Goal: Task Accomplishment & Management: Manage account settings

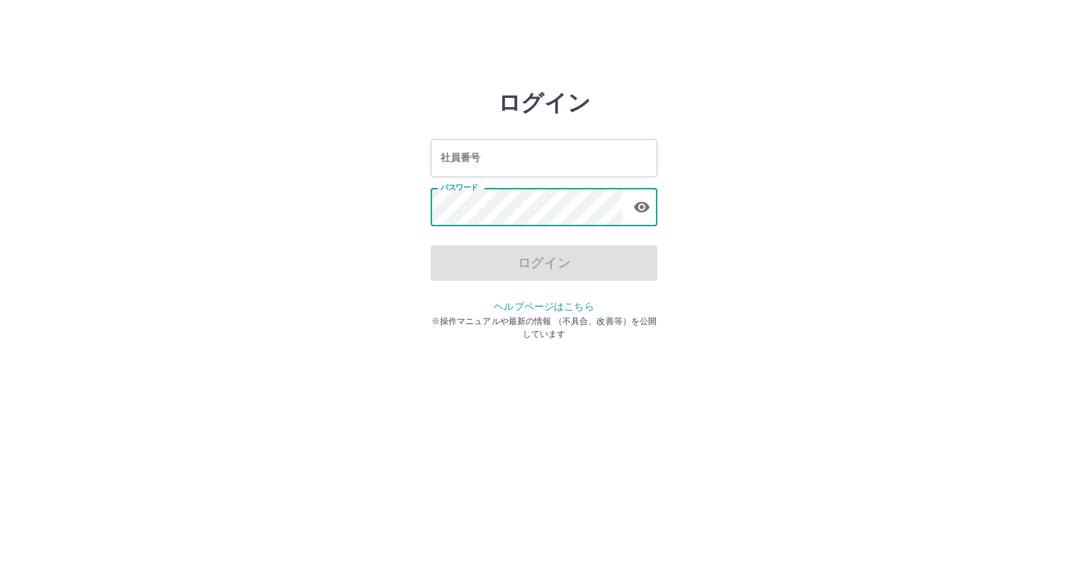
click at [512, 160] on input "社員番号" at bounding box center [544, 158] width 227 height 38
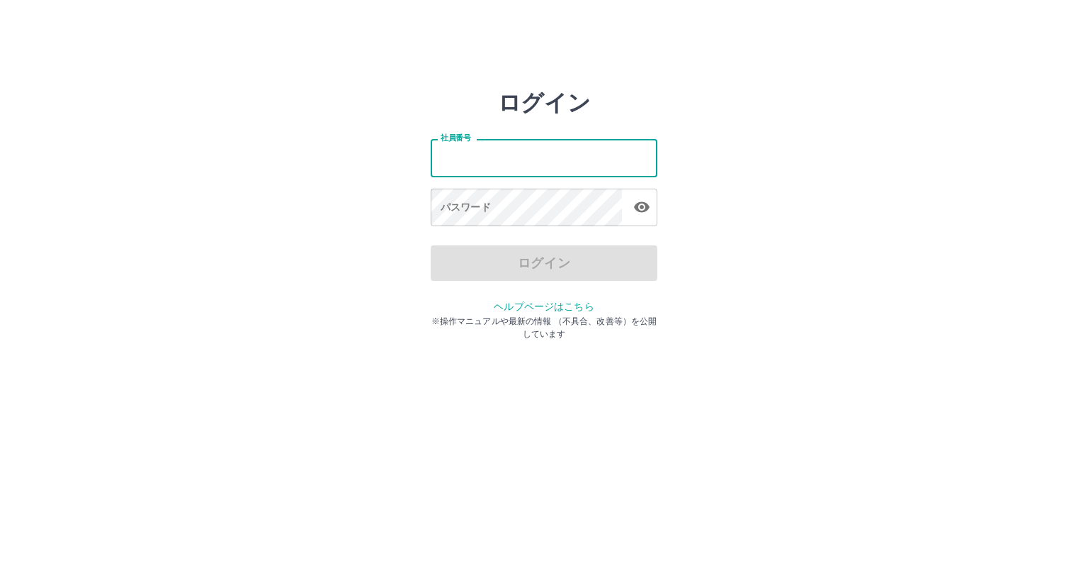
type input "*******"
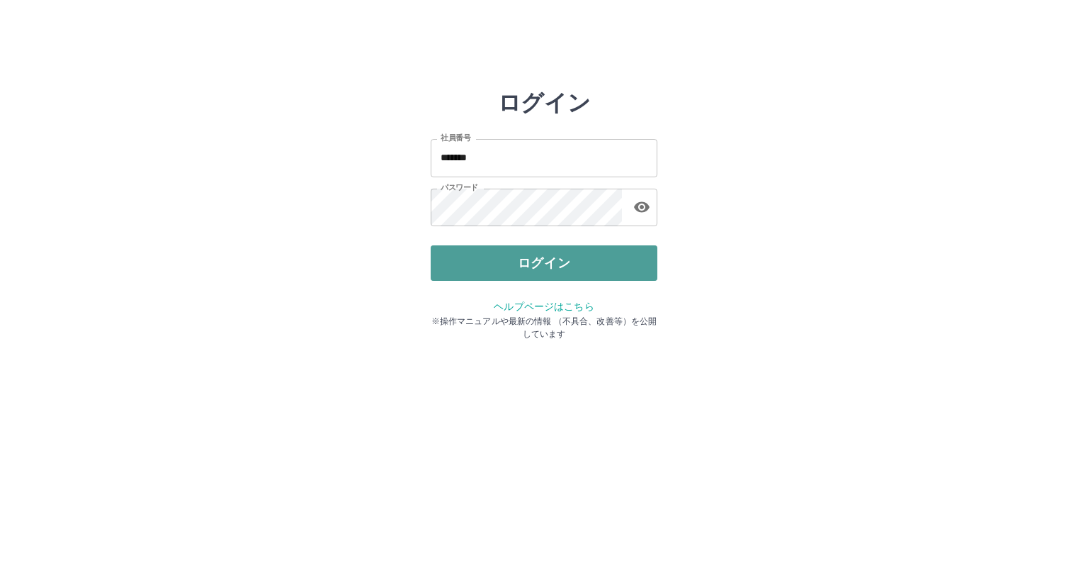
click at [456, 246] on button "ログイン" at bounding box center [544, 262] width 227 height 35
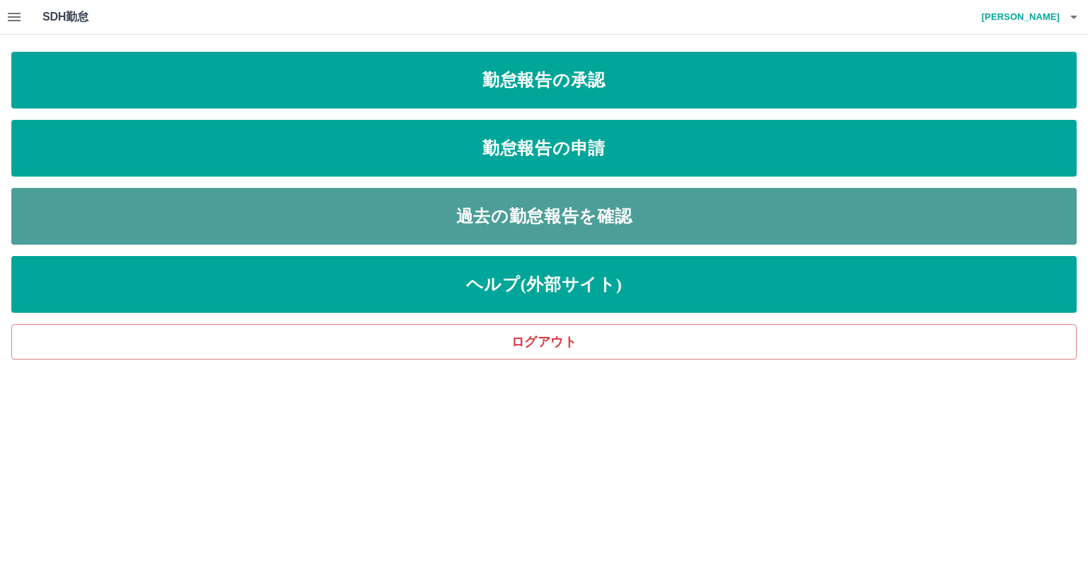
click at [293, 223] on link "過去の勤怠報告を確認" at bounding box center [544, 216] width 1066 height 57
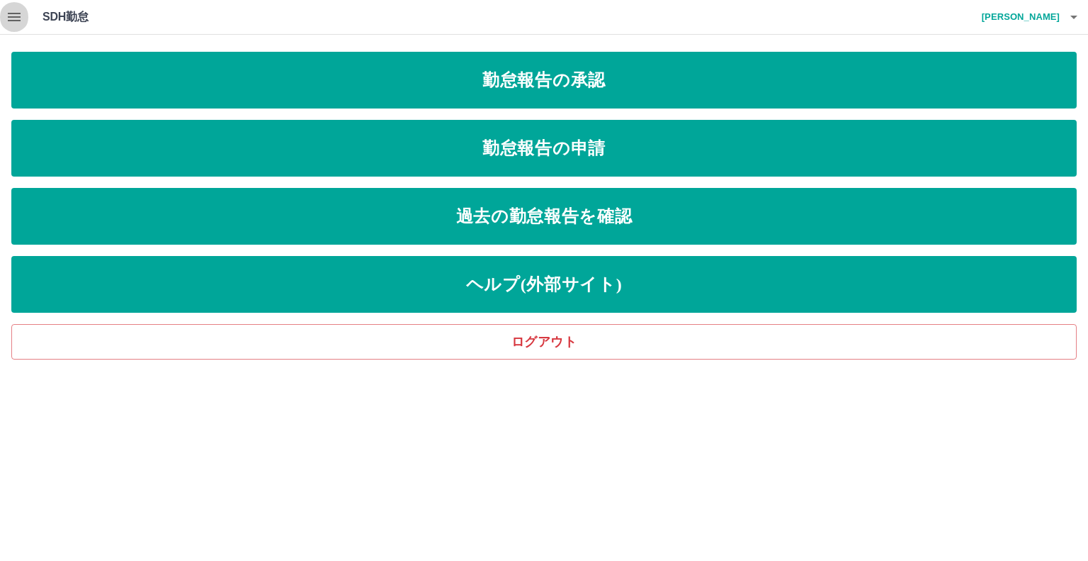
click at [19, 19] on icon "button" at bounding box center [14, 17] width 17 height 17
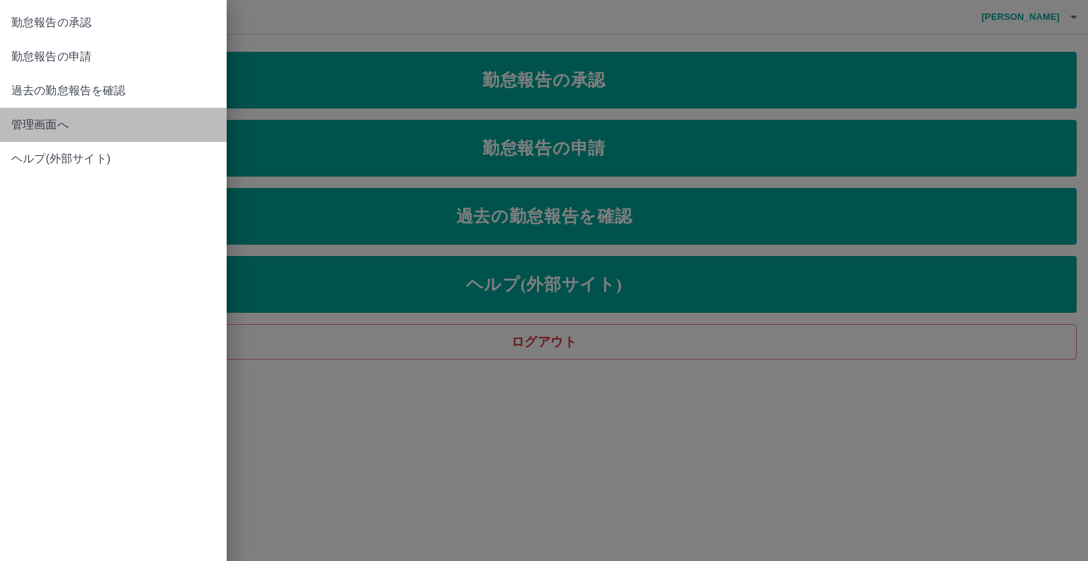
click at [33, 129] on span "管理画面へ" at bounding box center [113, 124] width 204 height 17
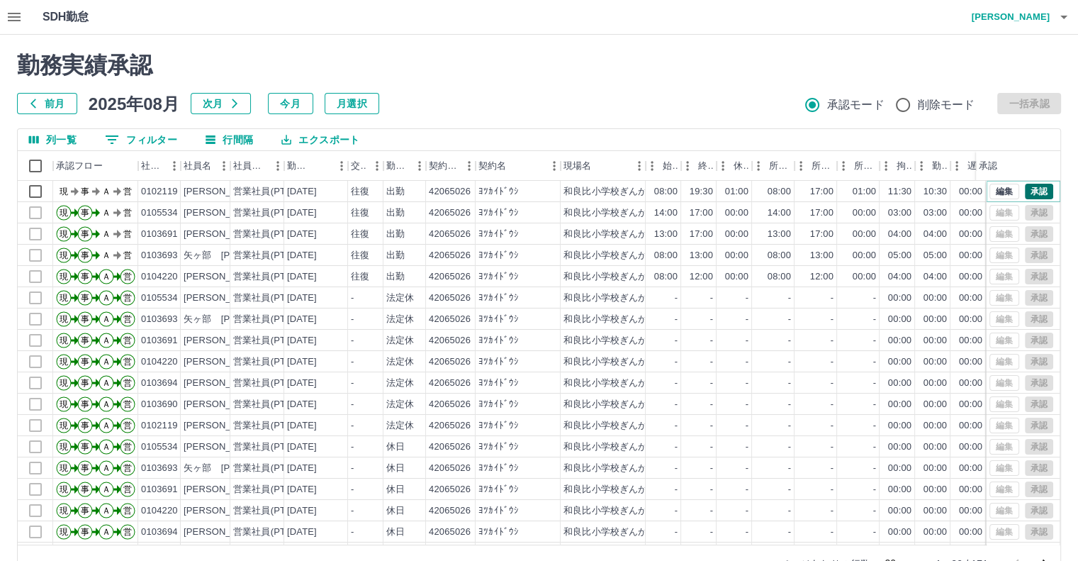
click at [1029, 187] on button "承認" at bounding box center [1039, 192] width 28 height 16
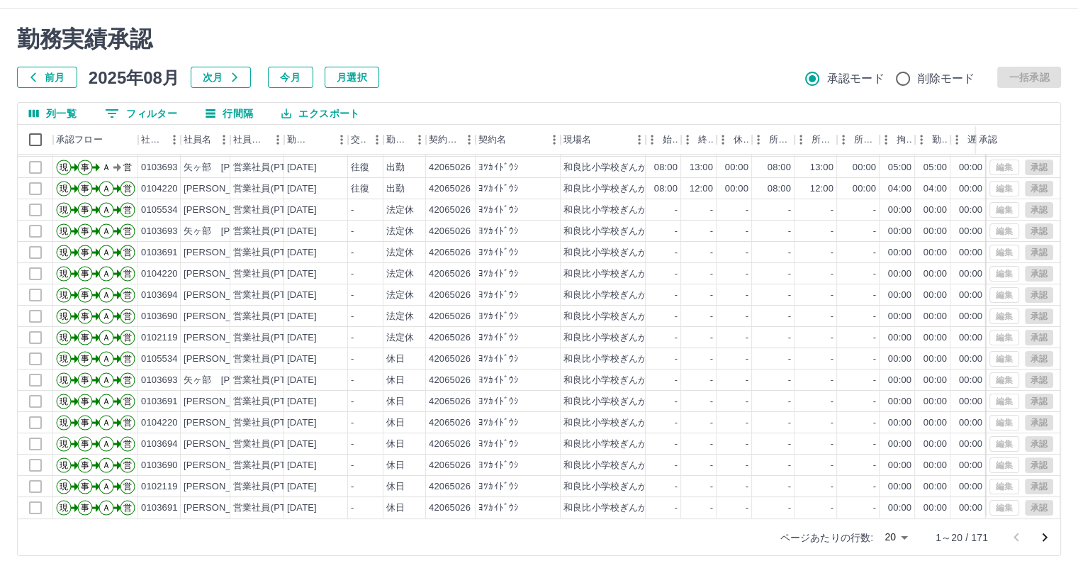
scroll to position [38, 0]
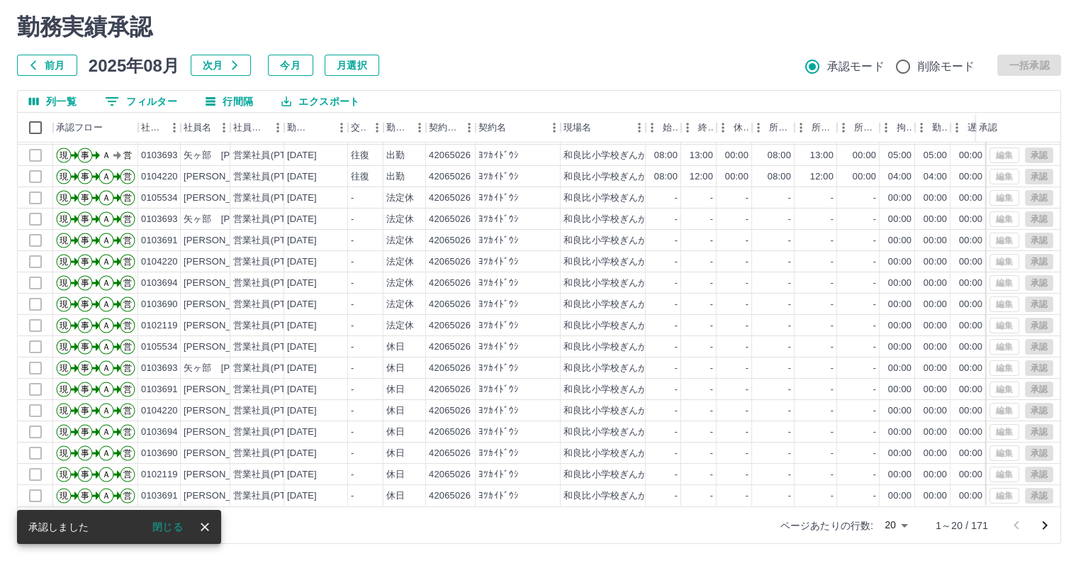
click at [887, 524] on body "SDH勤怠 [PERSON_NAME] 勤務実績承認 前月 [DATE] 次月 今月 月選択 承認モード 削除モード 一括承認 列一覧 0 フィルター 行間隔…" at bounding box center [539, 261] width 1078 height 599
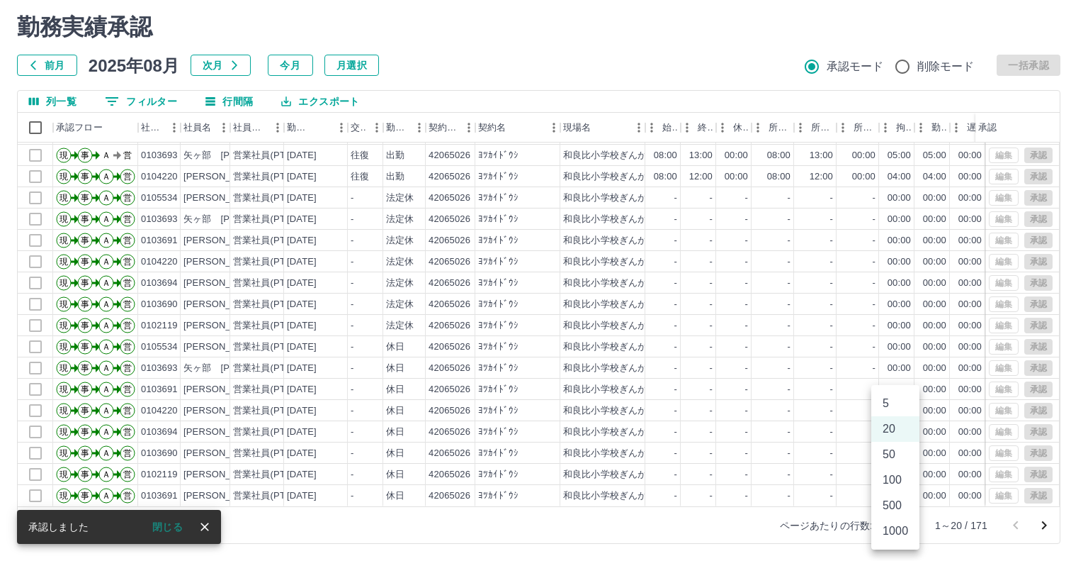
click at [891, 533] on li "1000" at bounding box center [896, 531] width 48 height 26
type input "****"
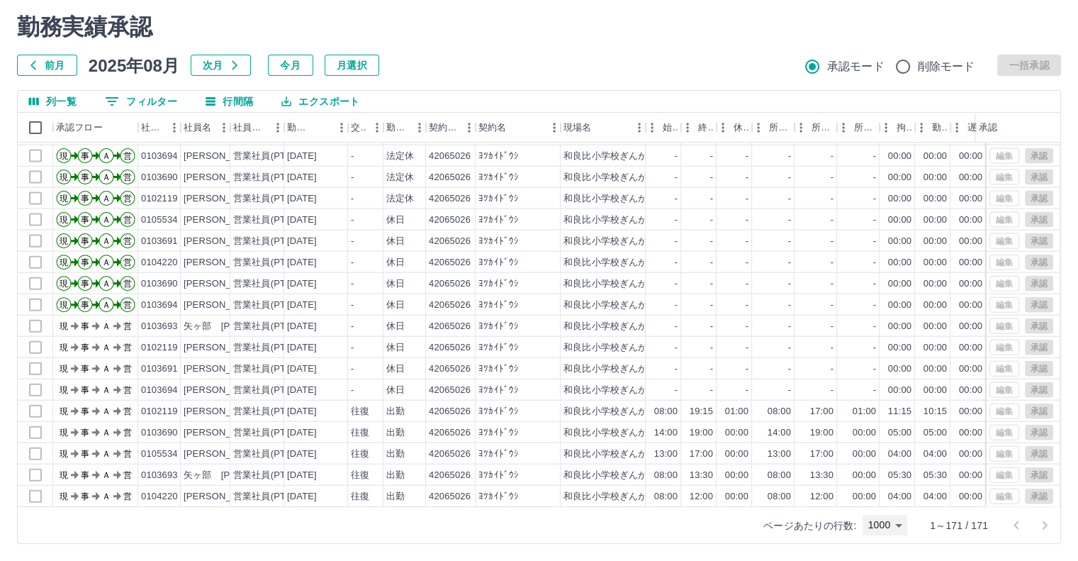
scroll to position [3282, 0]
